Goal: Task Accomplishment & Management: Manage account settings

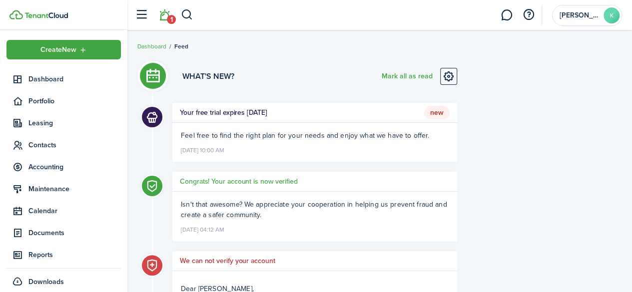
click at [45, 77] on span "Dashboard" at bounding box center [74, 79] width 92 height 10
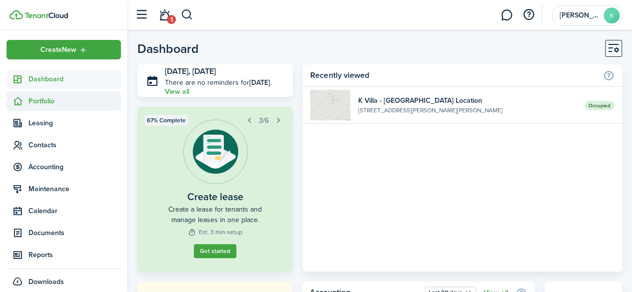
click at [40, 107] on span "Portfolio" at bounding box center [63, 100] width 114 height 19
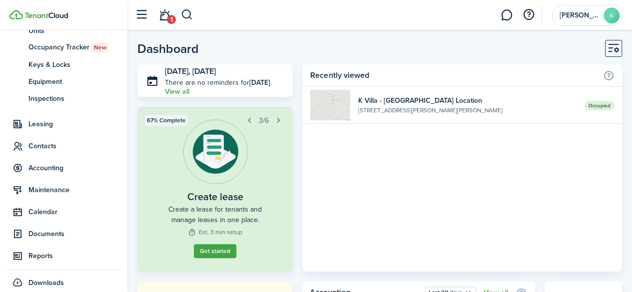
scroll to position [119, 0]
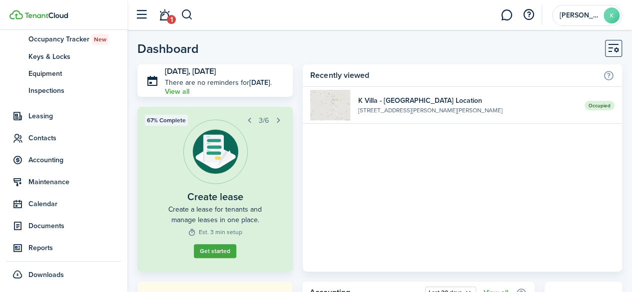
click at [111, 290] on nav "Create New Dashboard Portfolio pt Properties un Units oc Occupancy Tracker New …" at bounding box center [63, 102] width 127 height 382
click at [49, 163] on span "Accounting" at bounding box center [74, 160] width 92 height 10
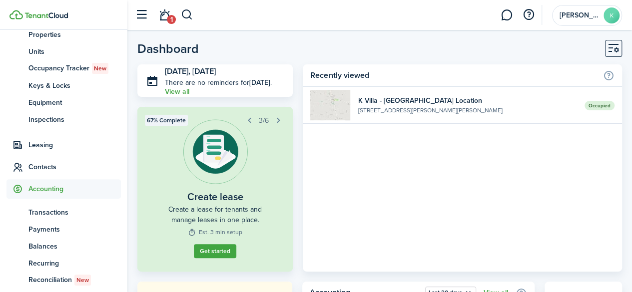
scroll to position [85, 0]
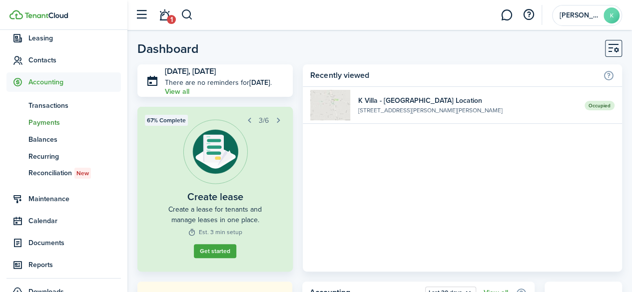
click at [46, 121] on span "Payments" at bounding box center [74, 122] width 92 height 10
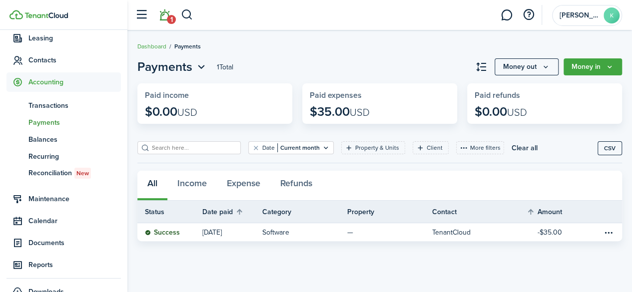
click at [166, 11] on link "1" at bounding box center [164, 14] width 19 height 25
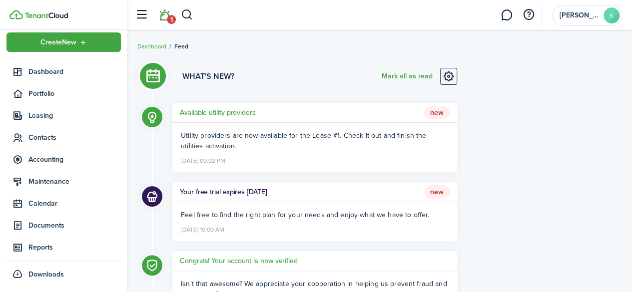
scroll to position [7, 0]
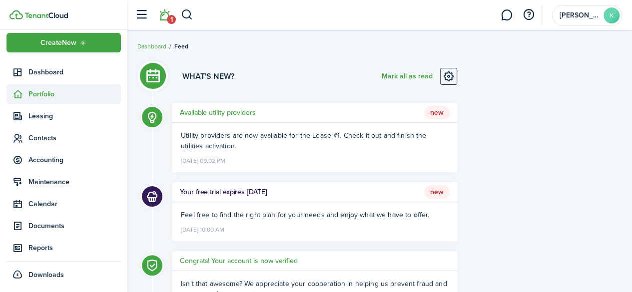
click at [42, 96] on span "Portfolio" at bounding box center [74, 94] width 92 height 10
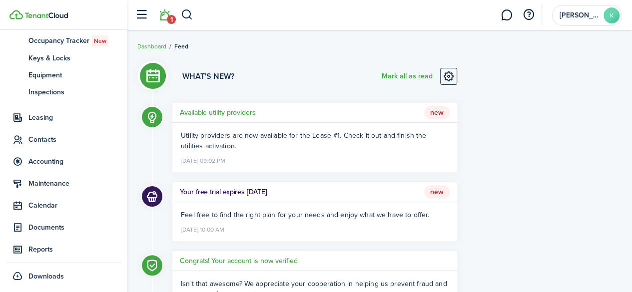
scroll to position [119, 0]
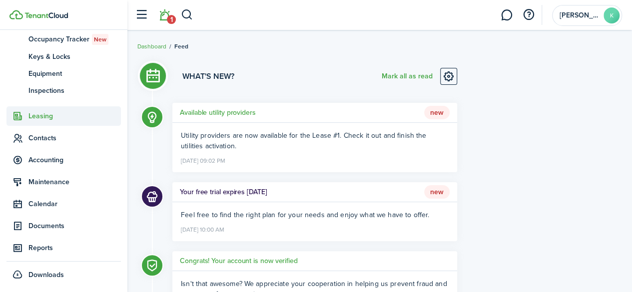
click at [38, 119] on span "Leasing" at bounding box center [74, 116] width 92 height 10
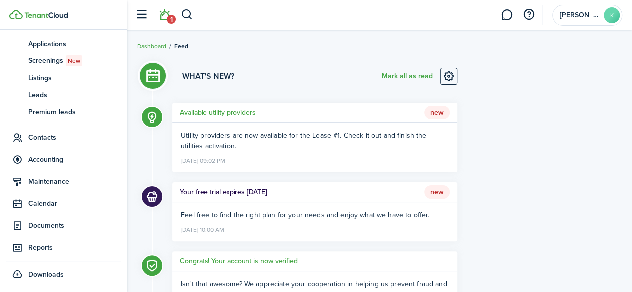
click at [38, 119] on ul "ap Applications sc Screenings New ls Listings ld Leads pl Premium leads" at bounding box center [63, 77] width 114 height 95
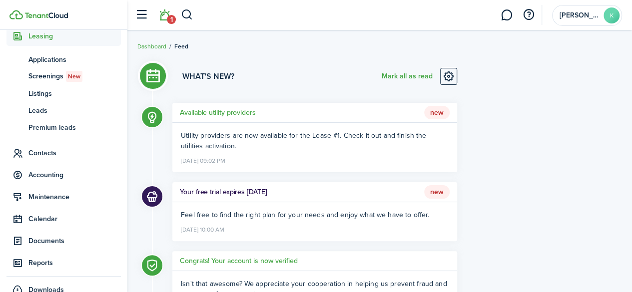
scroll to position [85, 0]
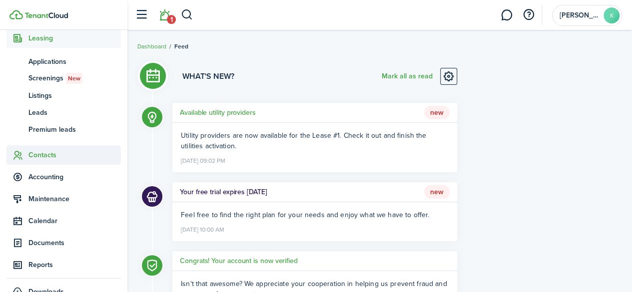
click at [33, 156] on span "Contacts" at bounding box center [74, 155] width 92 height 10
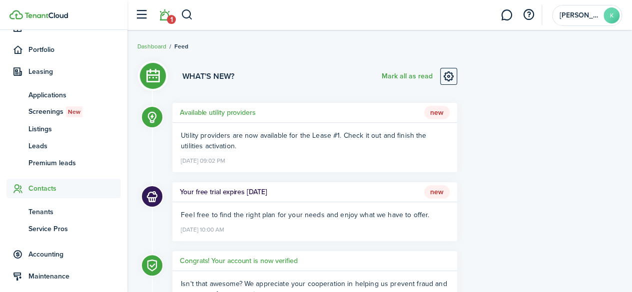
scroll to position [51, 0]
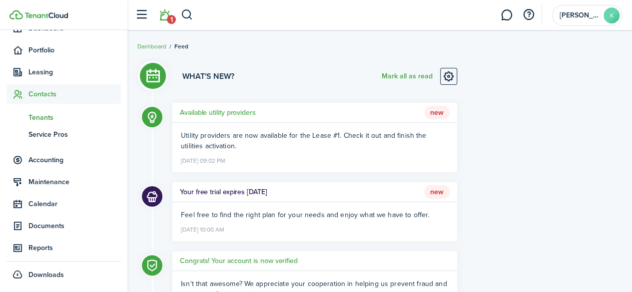
click at [50, 117] on span "Tenants" at bounding box center [74, 117] width 92 height 10
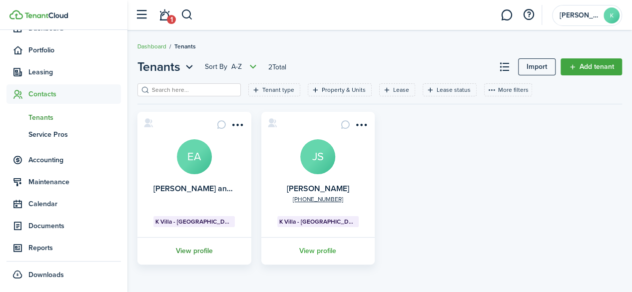
click at [196, 249] on link "View profile" at bounding box center [194, 250] width 117 height 27
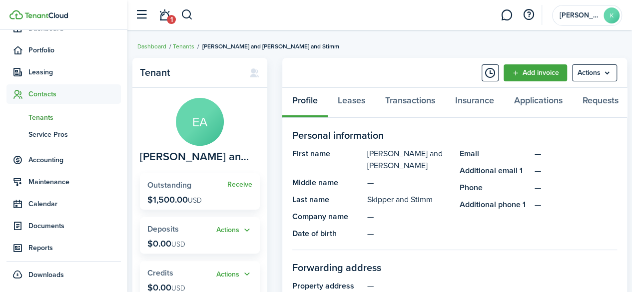
click at [45, 112] on span "Tenants" at bounding box center [74, 117] width 92 height 10
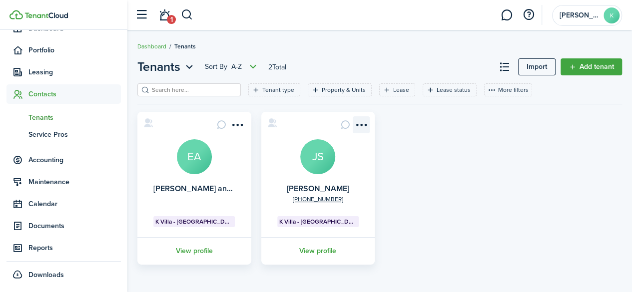
click at [361, 122] on menu-btn-icon "Open menu" at bounding box center [361, 124] width 17 height 17
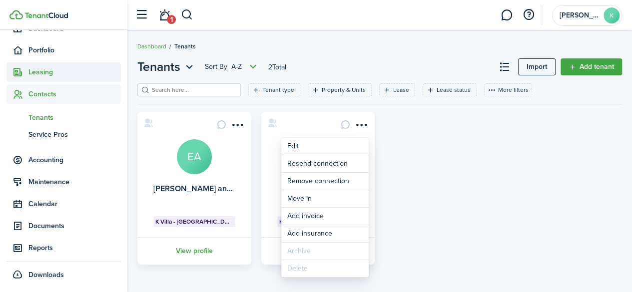
click at [55, 75] on span "Leasing" at bounding box center [74, 72] width 92 height 10
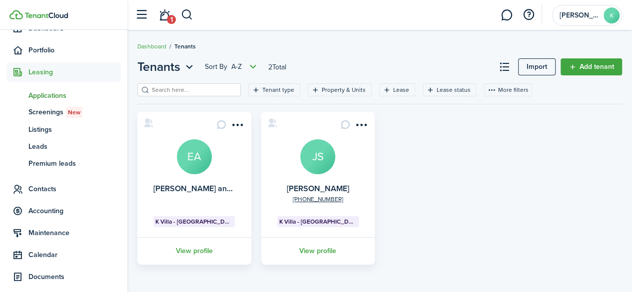
click at [50, 95] on span "Applications" at bounding box center [74, 95] width 92 height 10
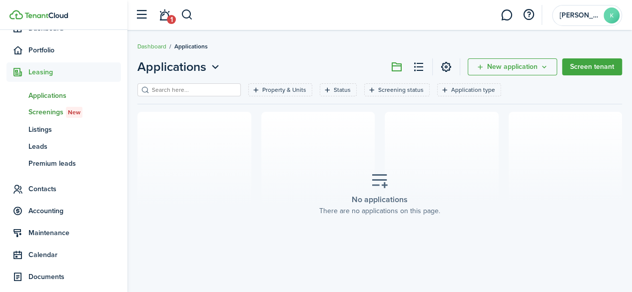
click at [44, 110] on span "Screenings New" at bounding box center [74, 112] width 92 height 11
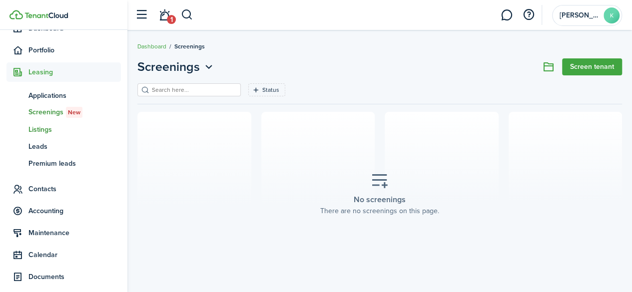
click at [43, 129] on span "Listings" at bounding box center [74, 129] width 92 height 10
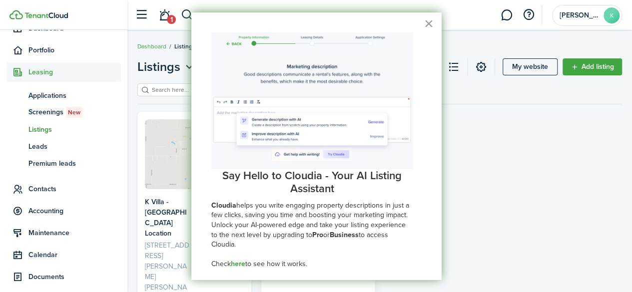
click at [424, 21] on button "×" at bounding box center [428, 23] width 9 height 16
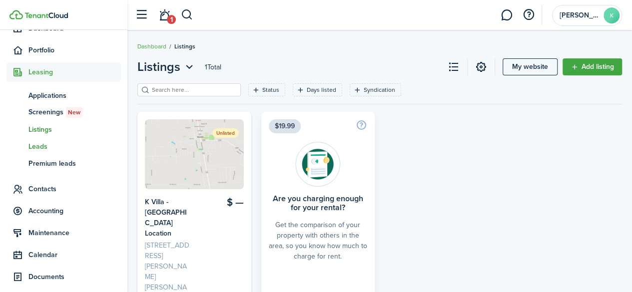
click at [41, 146] on span "Leads" at bounding box center [74, 146] width 92 height 10
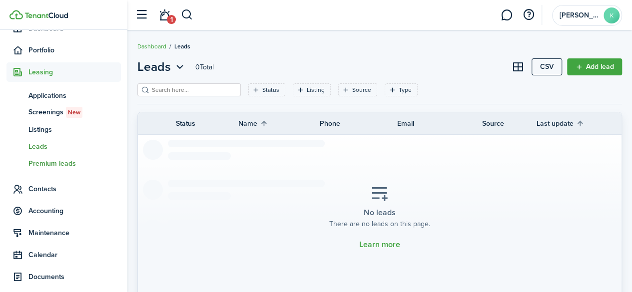
click at [39, 162] on span "Premium leads" at bounding box center [74, 163] width 92 height 10
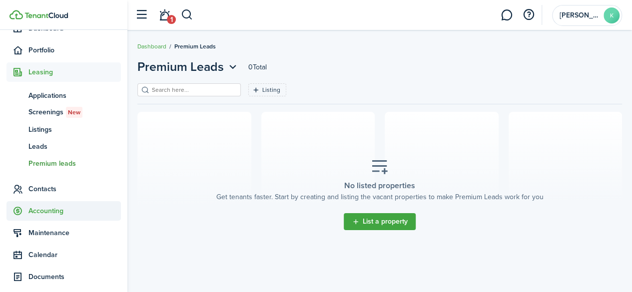
click at [39, 217] on span "Accounting" at bounding box center [63, 210] width 114 height 19
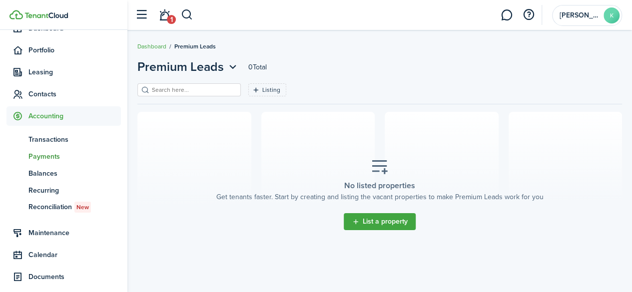
click at [53, 152] on span "Payments" at bounding box center [74, 156] width 92 height 10
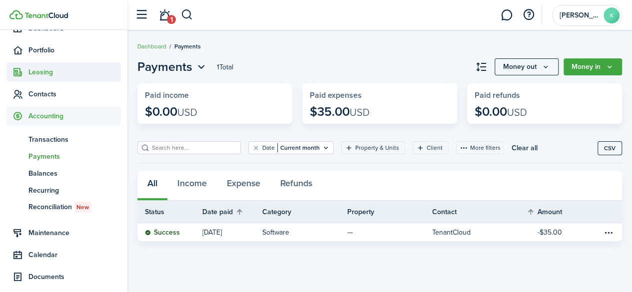
click at [50, 67] on span "Leasing" at bounding box center [74, 72] width 92 height 10
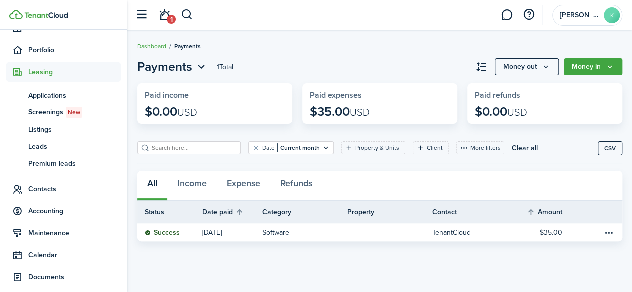
click at [50, 67] on span "Leasing" at bounding box center [74, 72] width 92 height 10
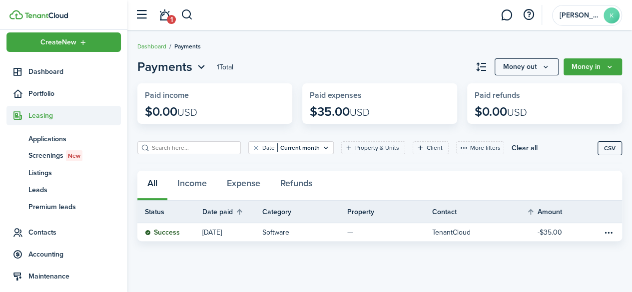
scroll to position [7, 0]
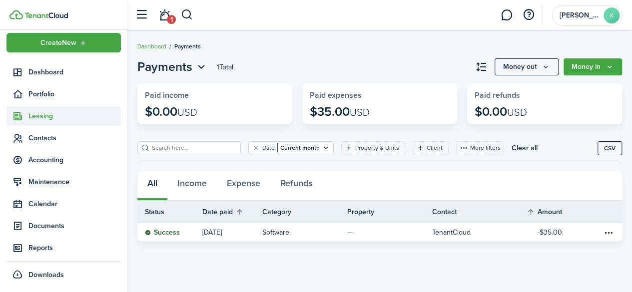
click at [34, 123] on span "Leasing" at bounding box center [63, 115] width 114 height 19
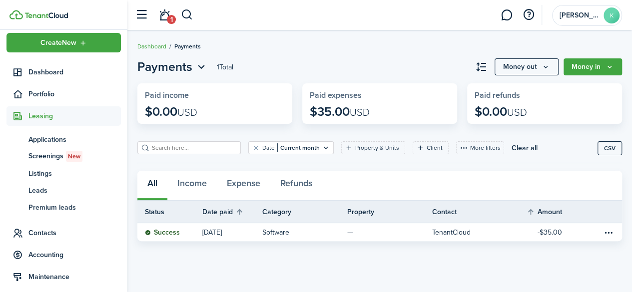
scroll to position [51, 0]
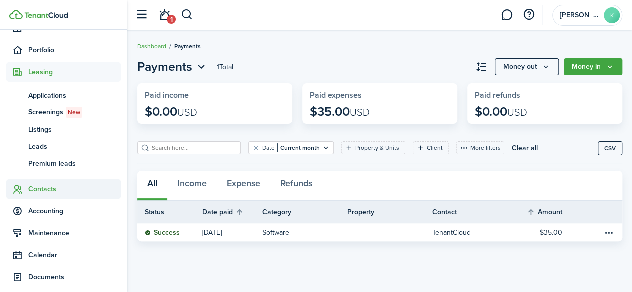
click at [39, 187] on span "Contacts" at bounding box center [74, 189] width 92 height 10
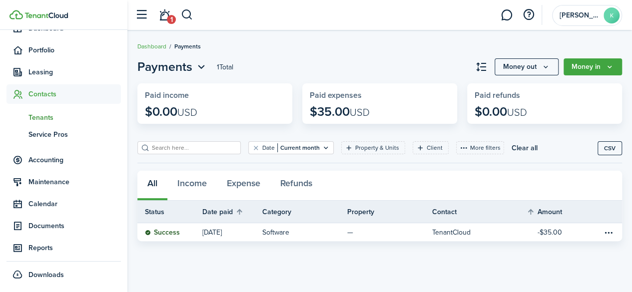
click at [54, 119] on span "Tenants" at bounding box center [74, 117] width 92 height 10
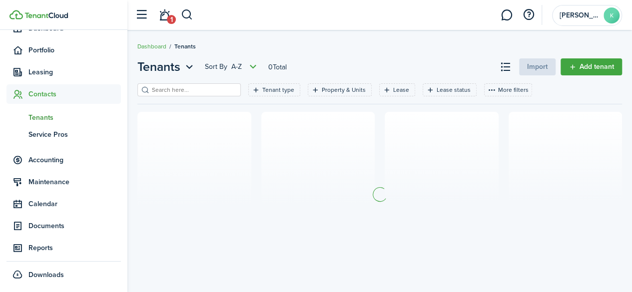
click at [54, 119] on span "Tenants" at bounding box center [74, 117] width 92 height 10
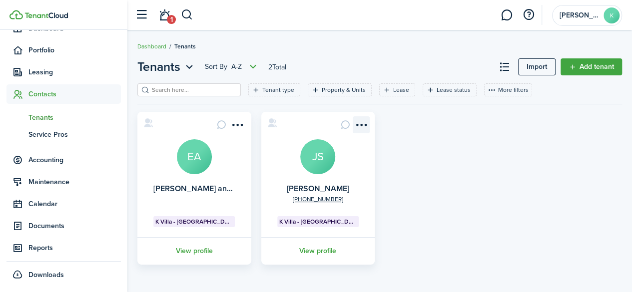
click at [362, 120] on menu-btn-icon "Open menu" at bounding box center [361, 124] width 17 height 17
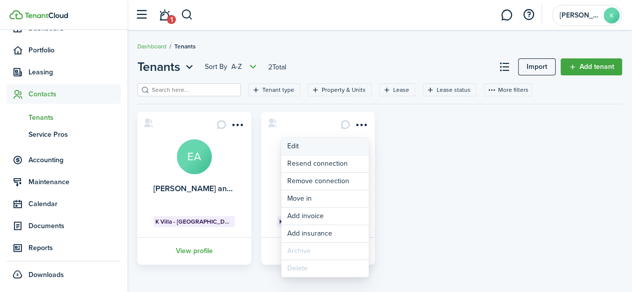
click at [331, 151] on link "Edit" at bounding box center [324, 146] width 87 height 17
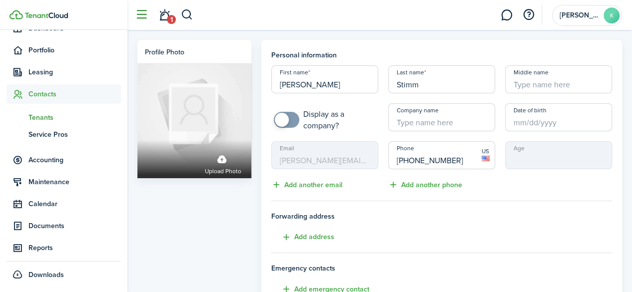
click at [144, 14] on button "button" at bounding box center [141, 14] width 19 height 19
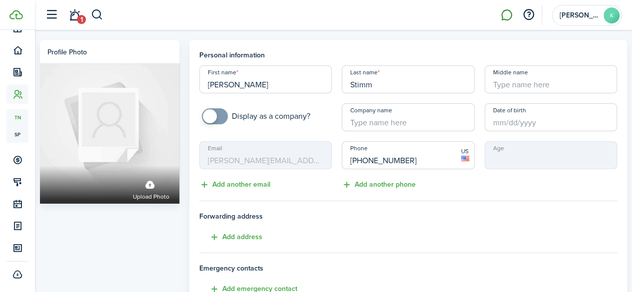
click at [502, 15] on link at bounding box center [506, 14] width 19 height 25
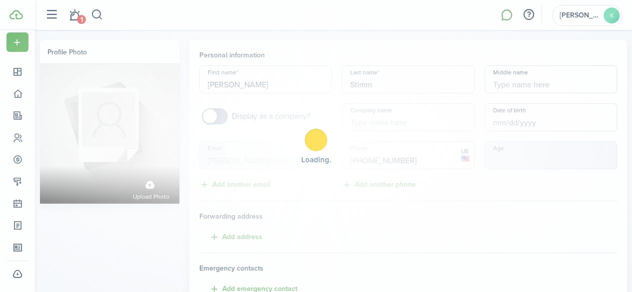
scroll to position [7, 0]
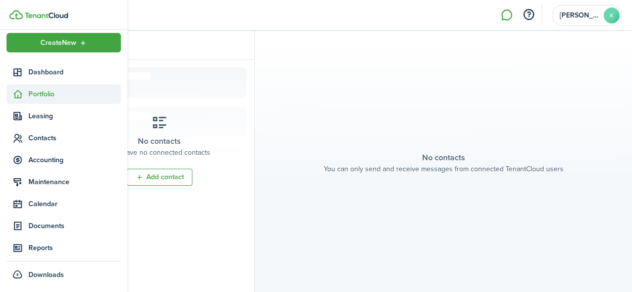
click at [17, 90] on icon at bounding box center [17, 94] width 10 height 10
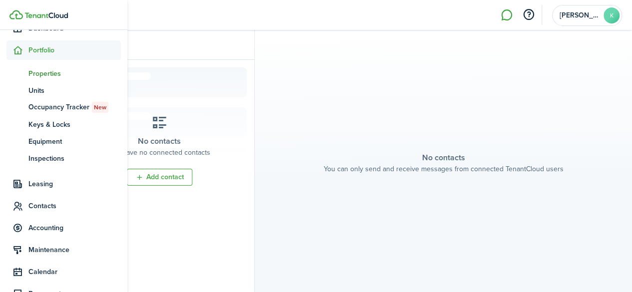
click at [57, 70] on span "Properties" at bounding box center [74, 73] width 92 height 10
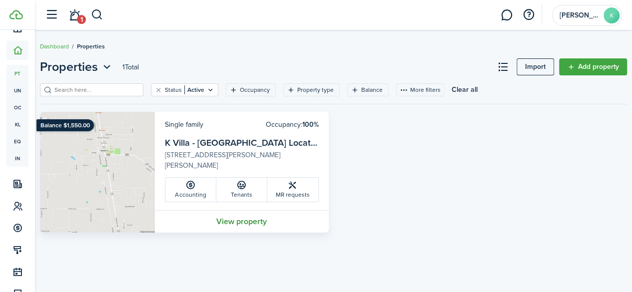
click at [251, 221] on link "View property" at bounding box center [242, 221] width 174 height 22
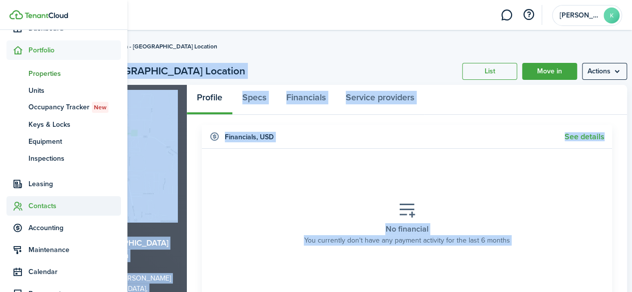
click at [36, 210] on span "Contacts" at bounding box center [74, 206] width 92 height 10
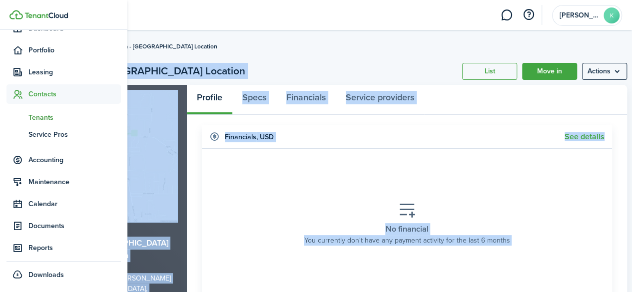
click at [53, 117] on span "Tenants" at bounding box center [74, 117] width 92 height 10
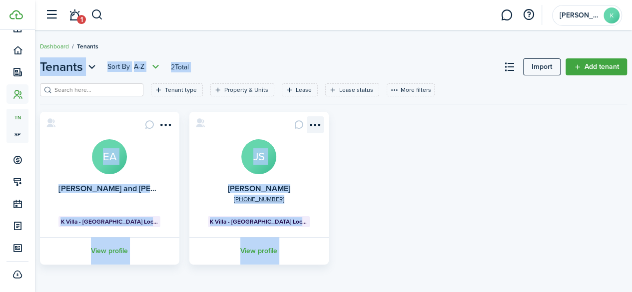
click at [316, 122] on menu-btn-icon "Open menu" at bounding box center [315, 124] width 17 height 17
click at [267, 254] on link "View profile" at bounding box center [259, 250] width 142 height 27
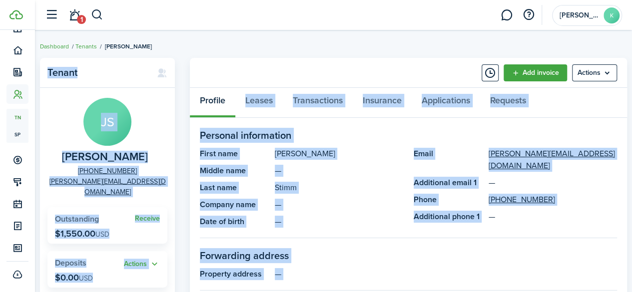
click at [368, 171] on panel-main-description "—" at bounding box center [339, 171] width 129 height 12
click at [369, 62] on panel-main-header "Add invoice Actions" at bounding box center [408, 73] width 437 height 30
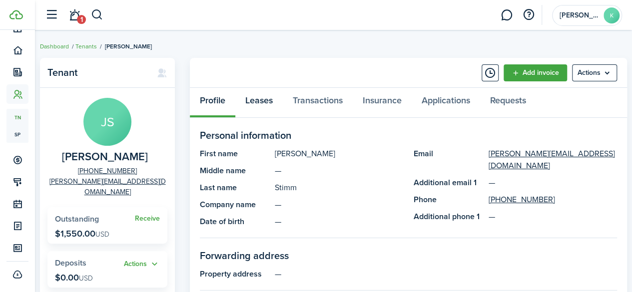
click at [258, 104] on link "Leases" at bounding box center [258, 103] width 47 height 30
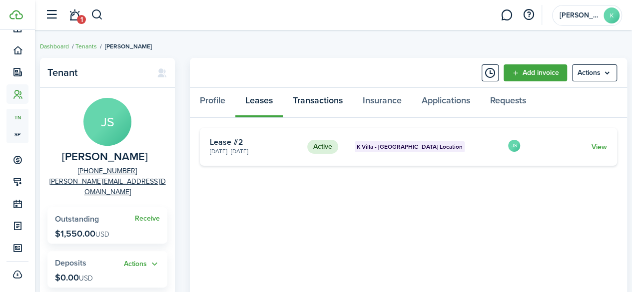
click at [328, 96] on link "Transactions" at bounding box center [318, 103] width 70 height 30
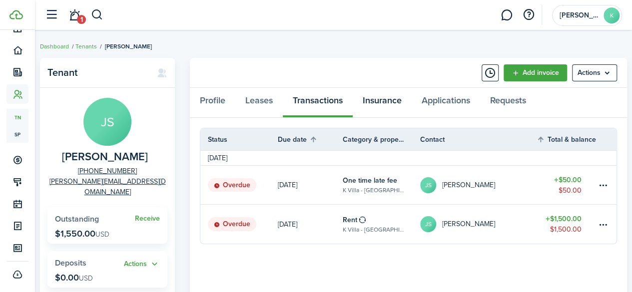
click at [386, 98] on link "Insurance" at bounding box center [382, 103] width 59 height 30
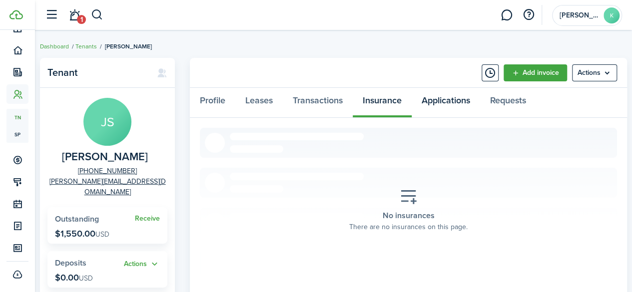
click at [452, 100] on link "Applications" at bounding box center [446, 103] width 68 height 30
click at [506, 102] on link "Requests" at bounding box center [508, 103] width 56 height 30
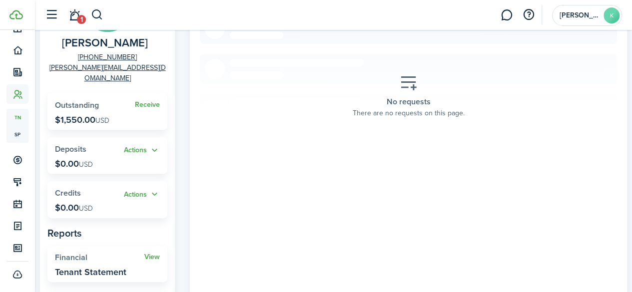
scroll to position [111, 0]
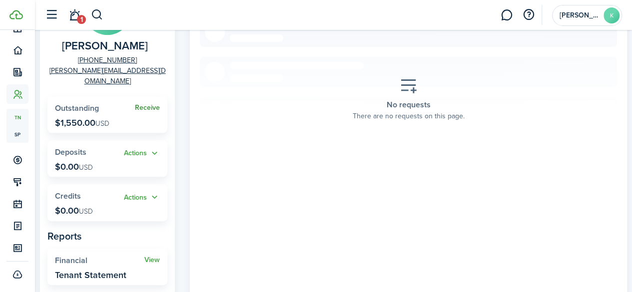
click at [151, 104] on link "Receive" at bounding box center [147, 108] width 25 height 8
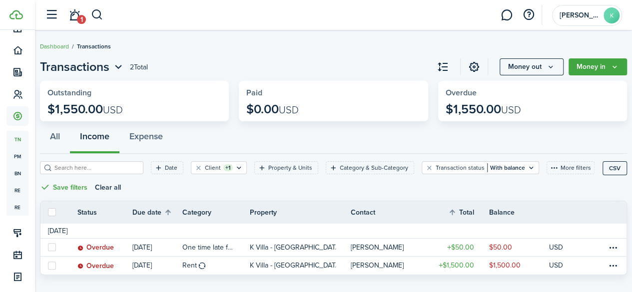
scroll to position [15, 0]
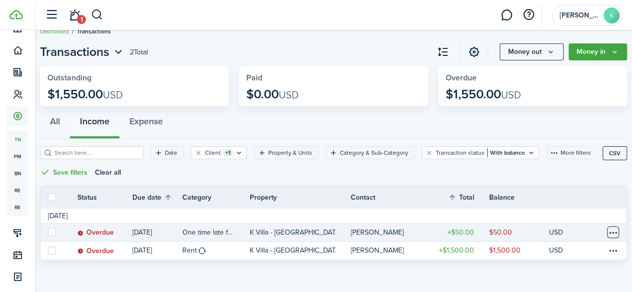
click at [609, 233] on table-menu-btn-icon at bounding box center [613, 232] width 12 height 12
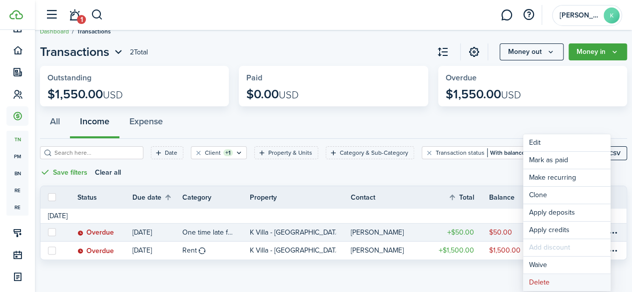
click at [556, 281] on button "Delete" at bounding box center [566, 282] width 87 height 17
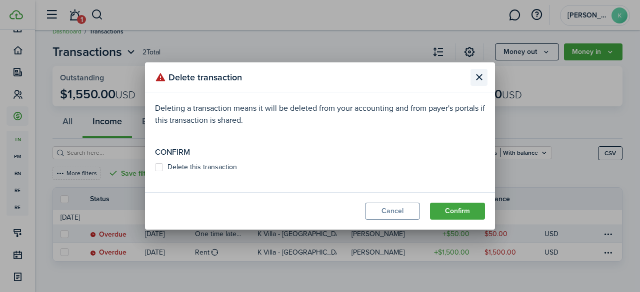
click at [483, 73] on button "Close modal" at bounding box center [478, 77] width 17 height 17
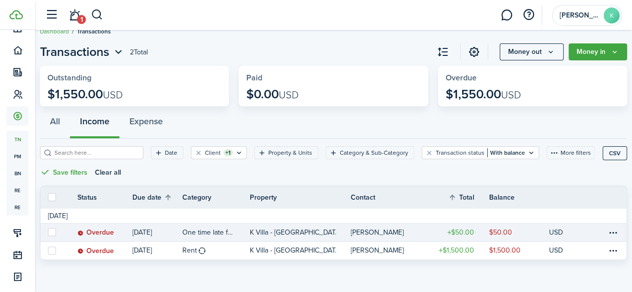
scroll to position [1, 0]
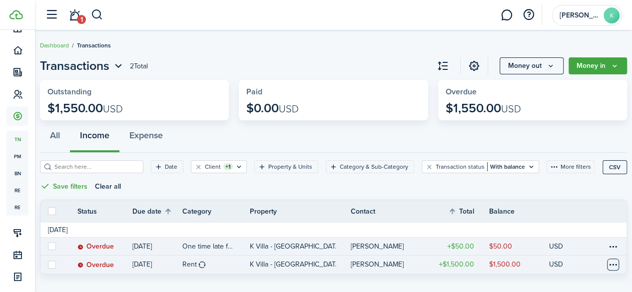
click at [608, 265] on table-menu-btn-icon at bounding box center [613, 265] width 12 height 12
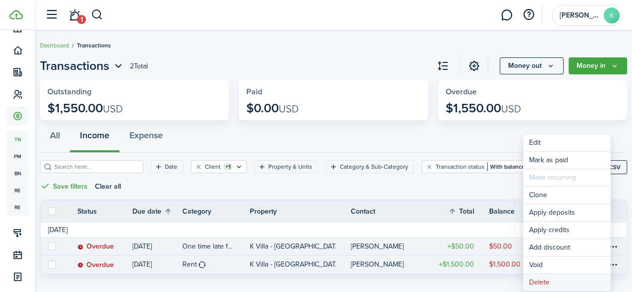
click at [579, 282] on button "Delete" at bounding box center [566, 282] width 87 height 17
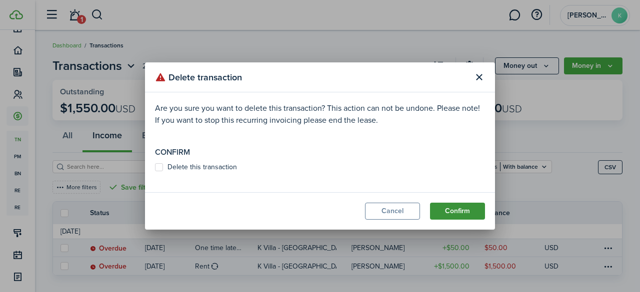
click at [461, 208] on button "Confirm" at bounding box center [457, 211] width 55 height 17
click at [158, 165] on label "Delete this transaction" at bounding box center [196, 167] width 82 height 8
click at [155, 172] on input "Delete this transaction" at bounding box center [154, 172] width 0 height 0
checkbox input "true"
click at [378, 202] on modal-footer "Cancel Confirm" at bounding box center [320, 210] width 350 height 37
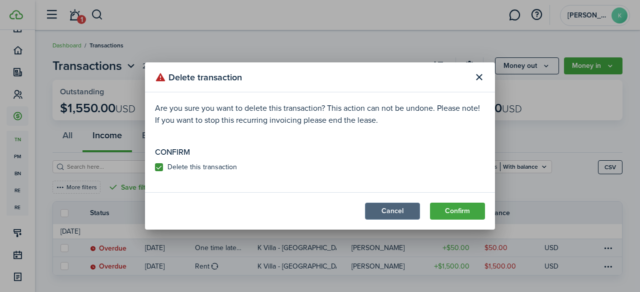
click at [388, 213] on button "Cancel" at bounding box center [392, 211] width 55 height 17
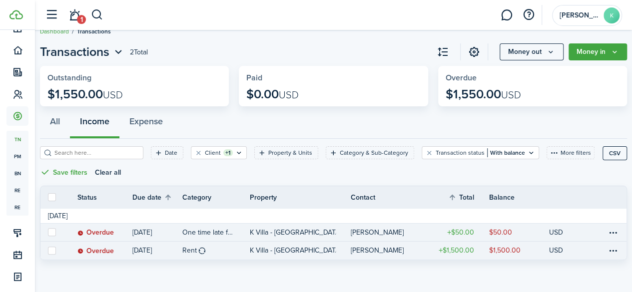
scroll to position [0, 0]
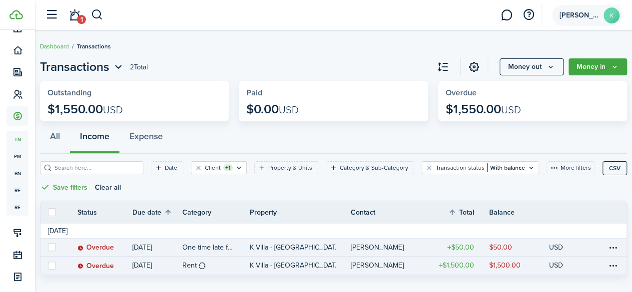
click at [614, 13] on avatar-text "K" at bounding box center [612, 15] width 16 height 16
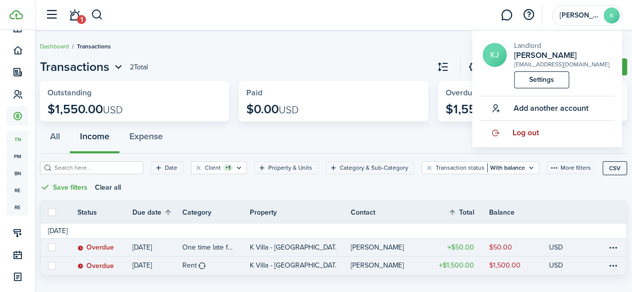
click at [524, 130] on span "Log out" at bounding box center [526, 132] width 26 height 9
